Goal: Task Accomplishment & Management: Manage account settings

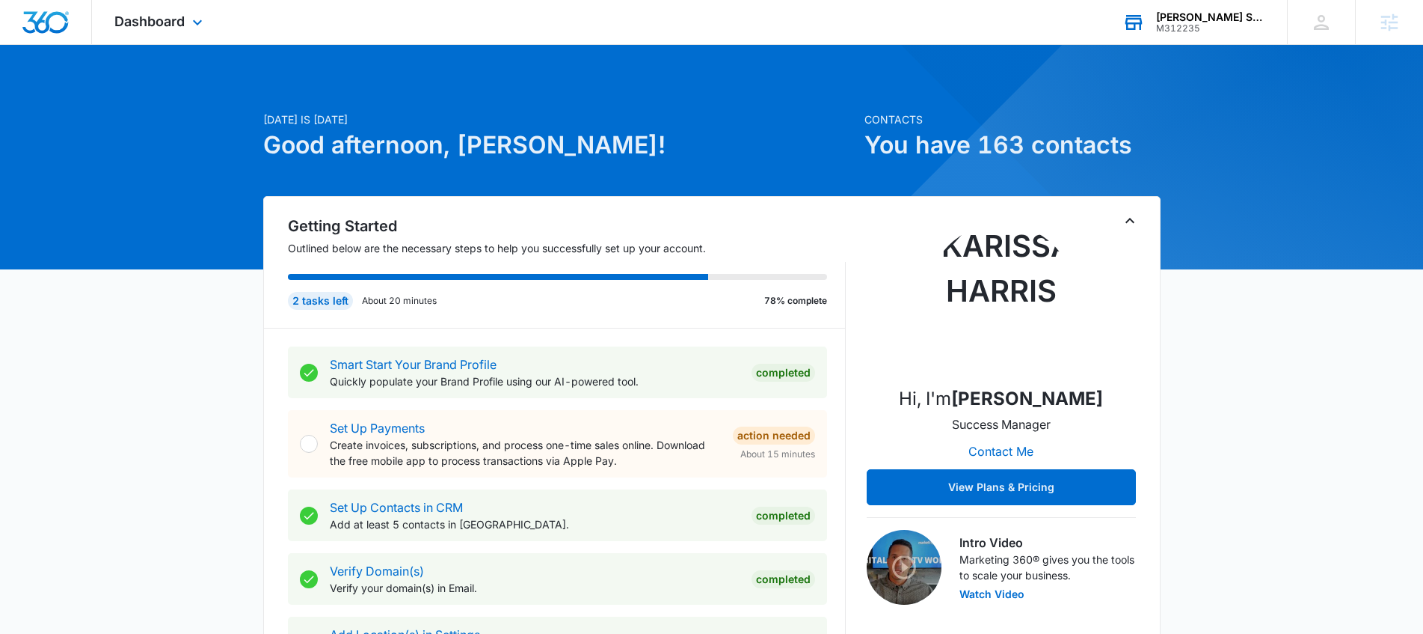
click at [1232, 25] on div "M312235" at bounding box center [1210, 28] width 109 height 10
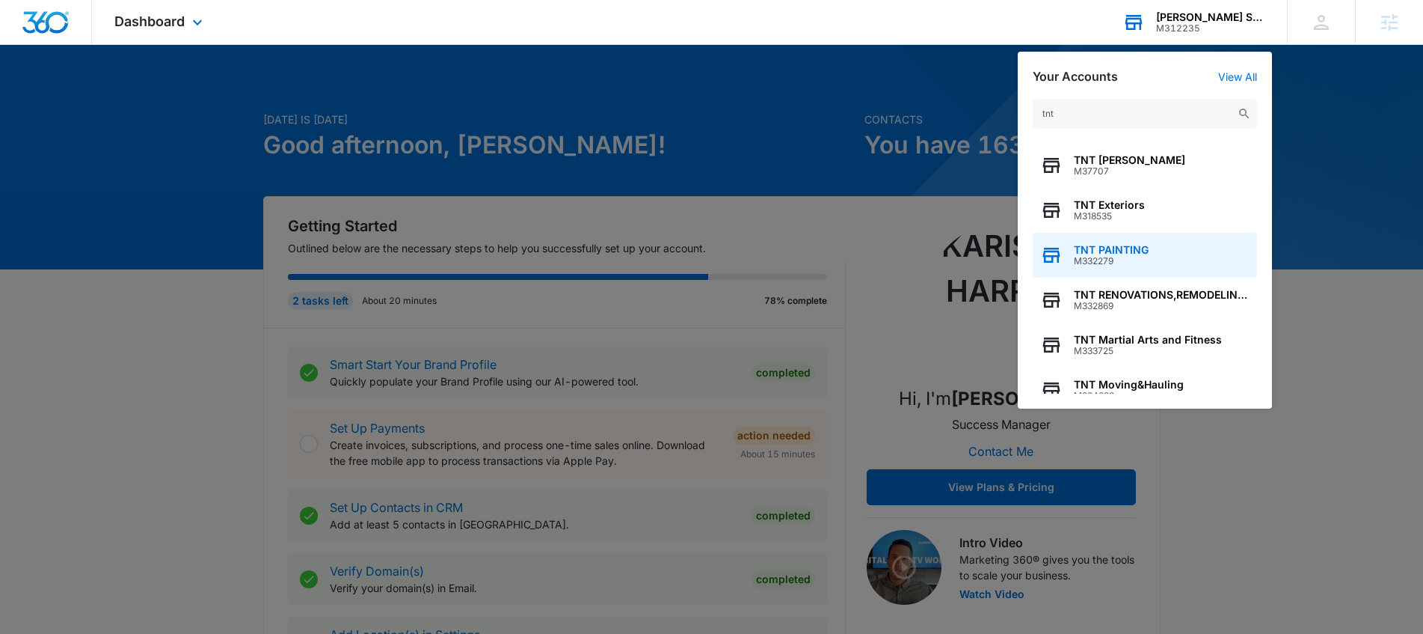
scroll to position [191, 0]
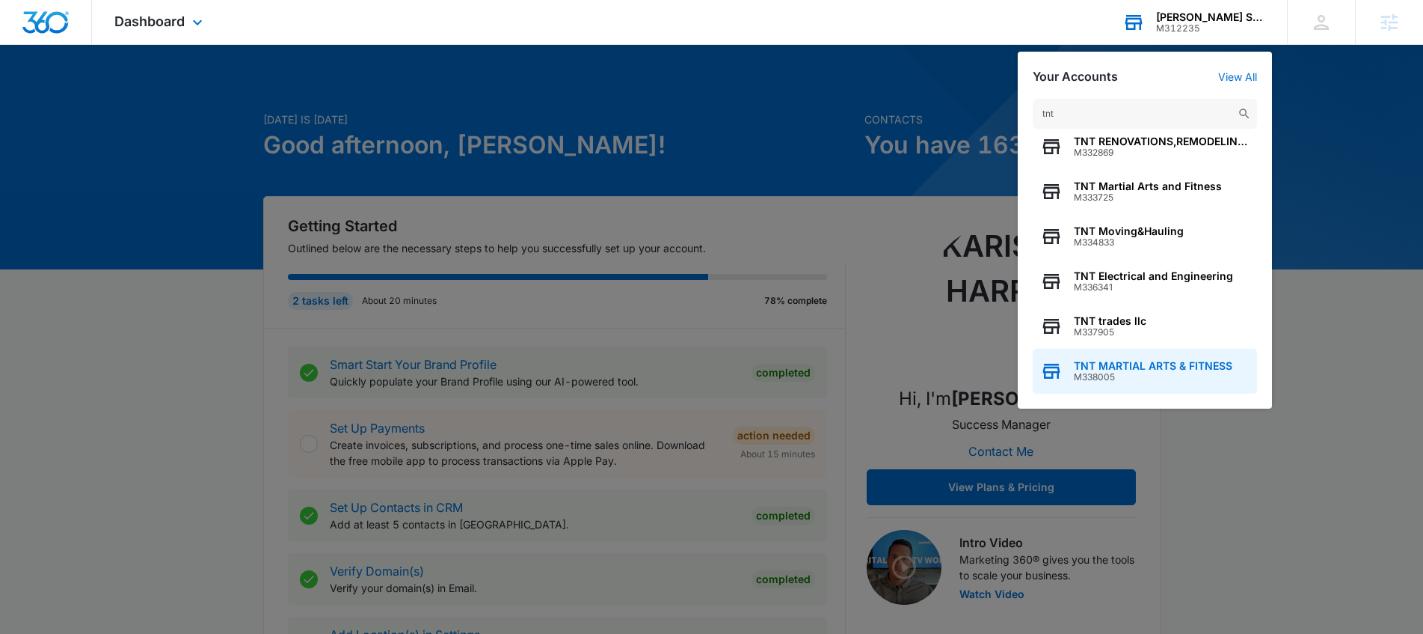
type input "tnt"
click at [1189, 359] on div "TNT MARTIAL ARTS & FITNESS M338005" at bounding box center [1145, 371] width 224 height 45
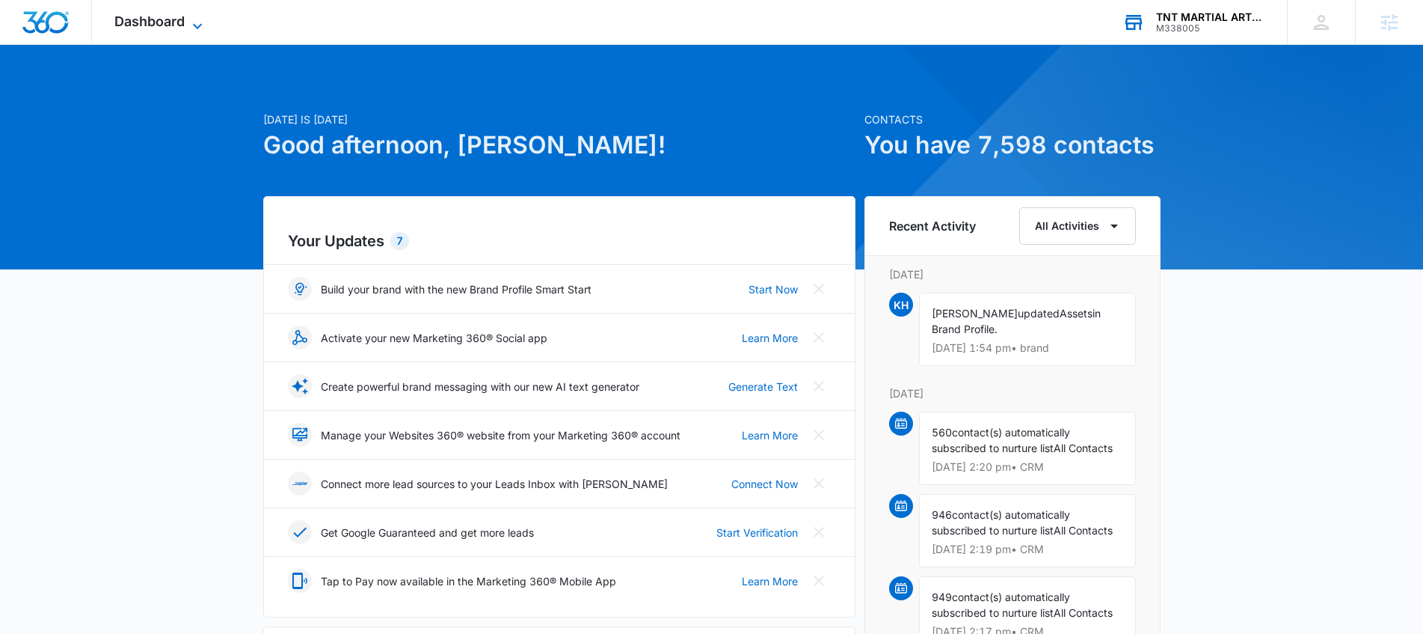
click at [151, 28] on span "Dashboard" at bounding box center [149, 21] width 70 height 16
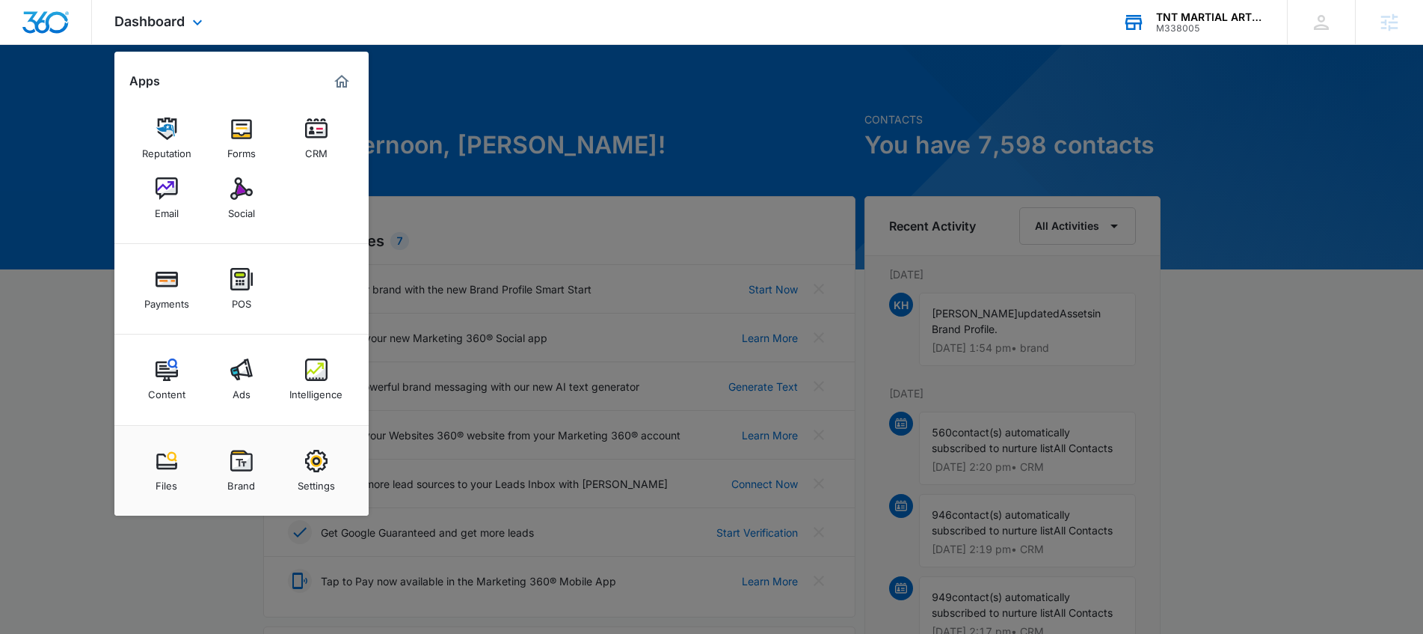
click at [367, 368] on div "Content Ads Intelligence" at bounding box center [241, 379] width 254 height 91
click at [338, 381] on div "Intelligence" at bounding box center [315, 390] width 53 height 19
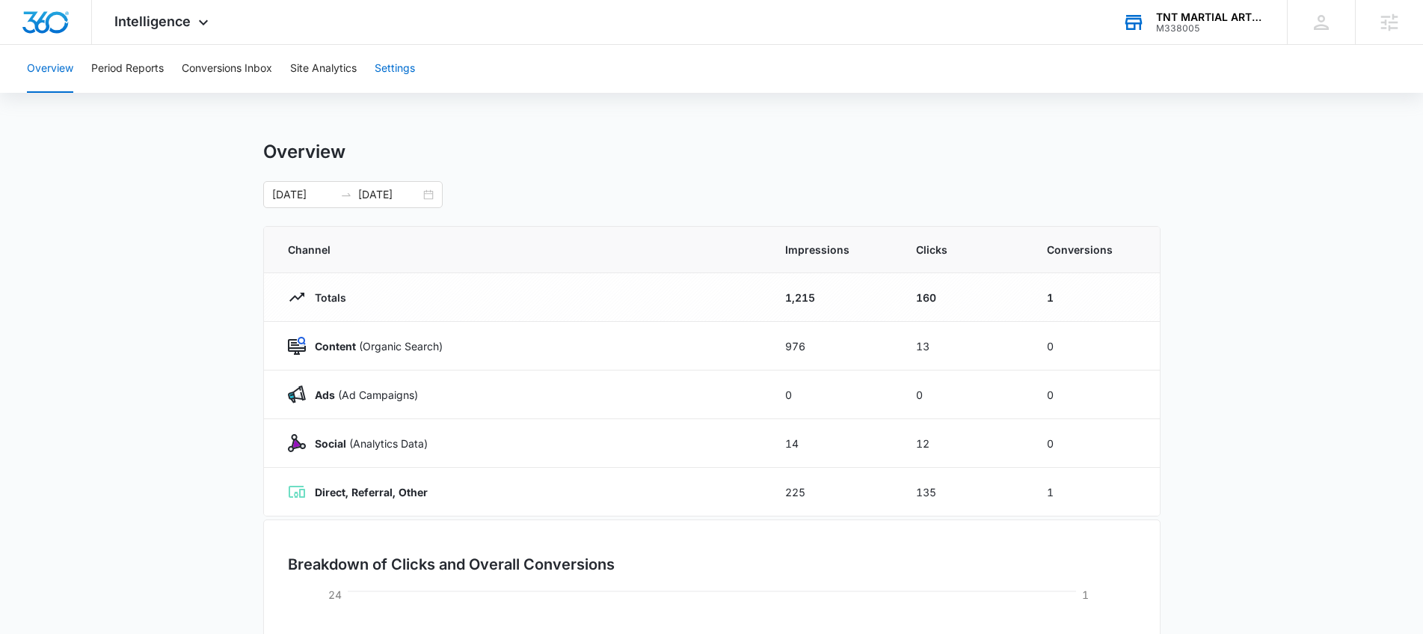
click at [415, 66] on button "Settings" at bounding box center [395, 69] width 40 height 48
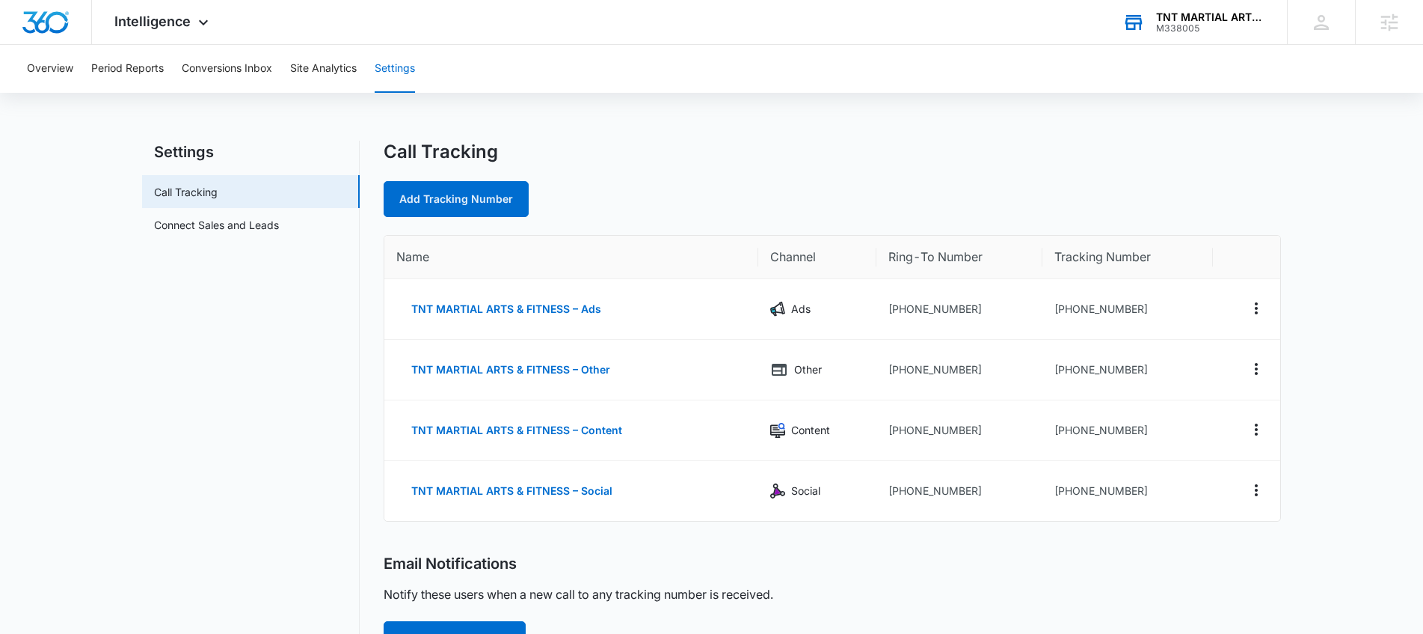
click at [1174, 24] on div "M338005" at bounding box center [1210, 28] width 109 height 10
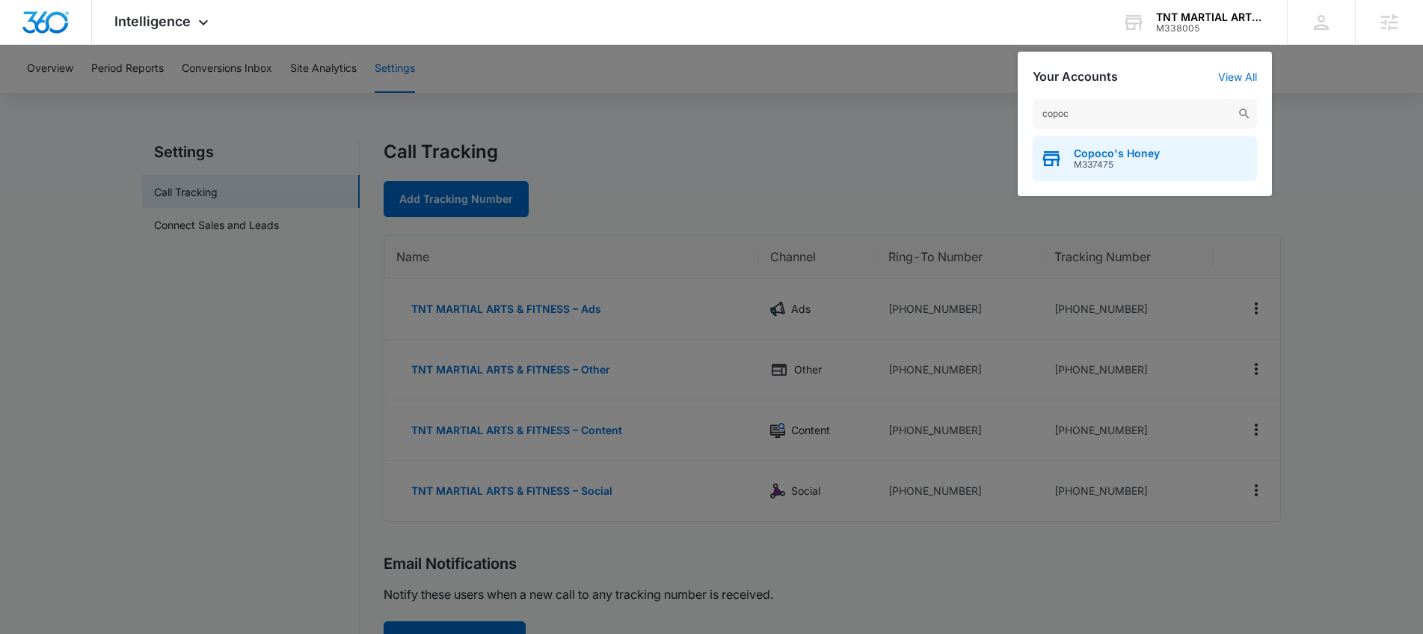
type input "copoc"
click at [1141, 150] on span "Copoco's Honey" at bounding box center [1117, 153] width 86 height 12
